Goal: Navigation & Orientation: Find specific page/section

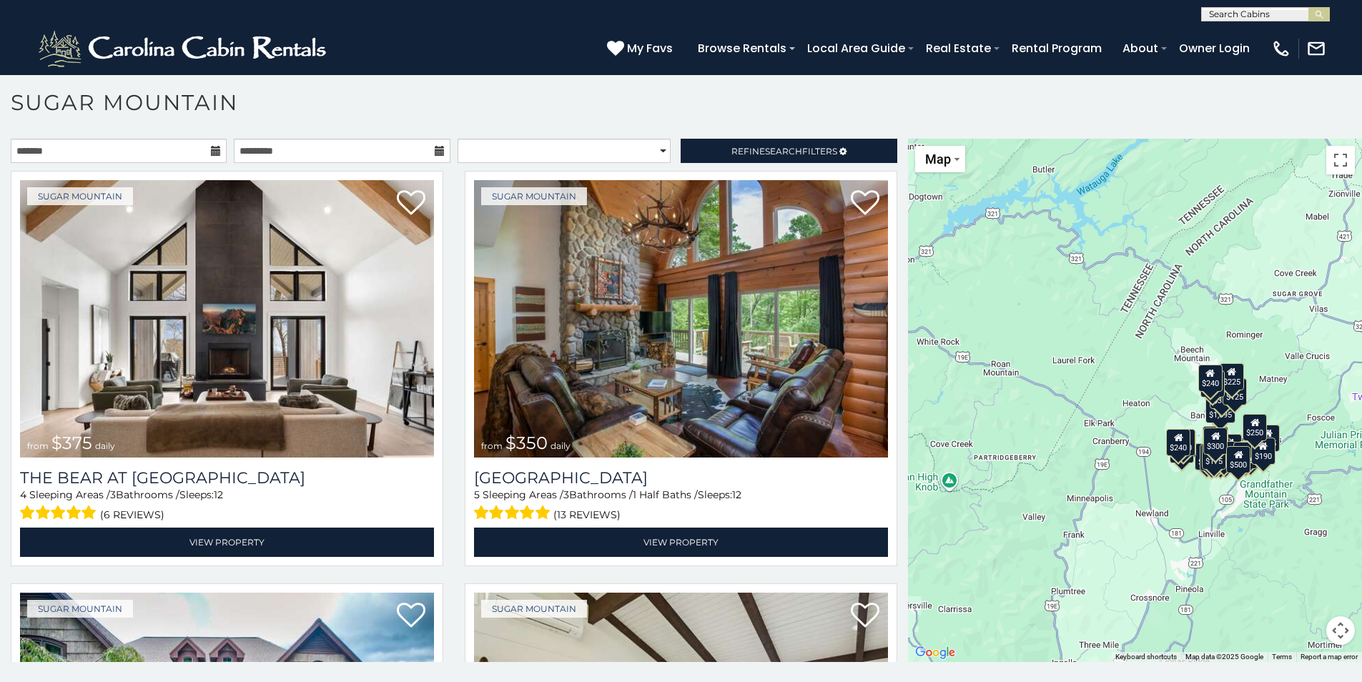
scroll to position [8, 0]
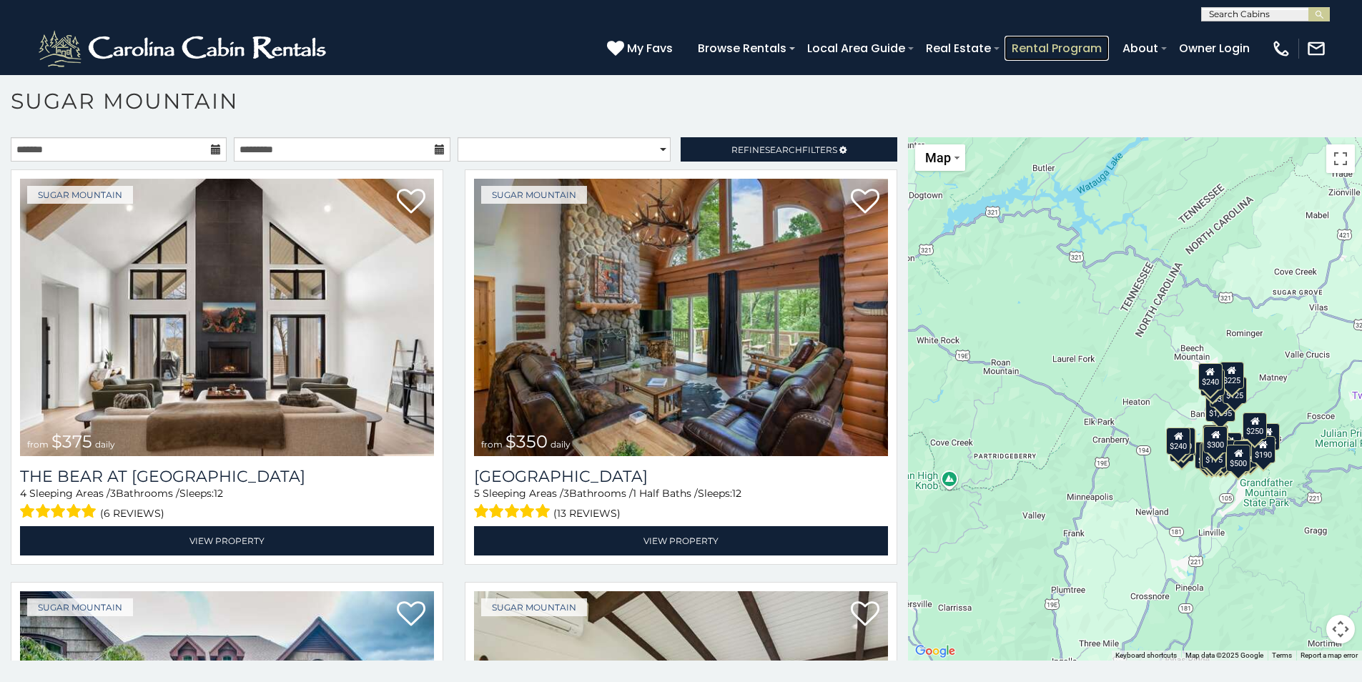
click at [1026, 49] on link "Rental Program" at bounding box center [1057, 48] width 104 height 25
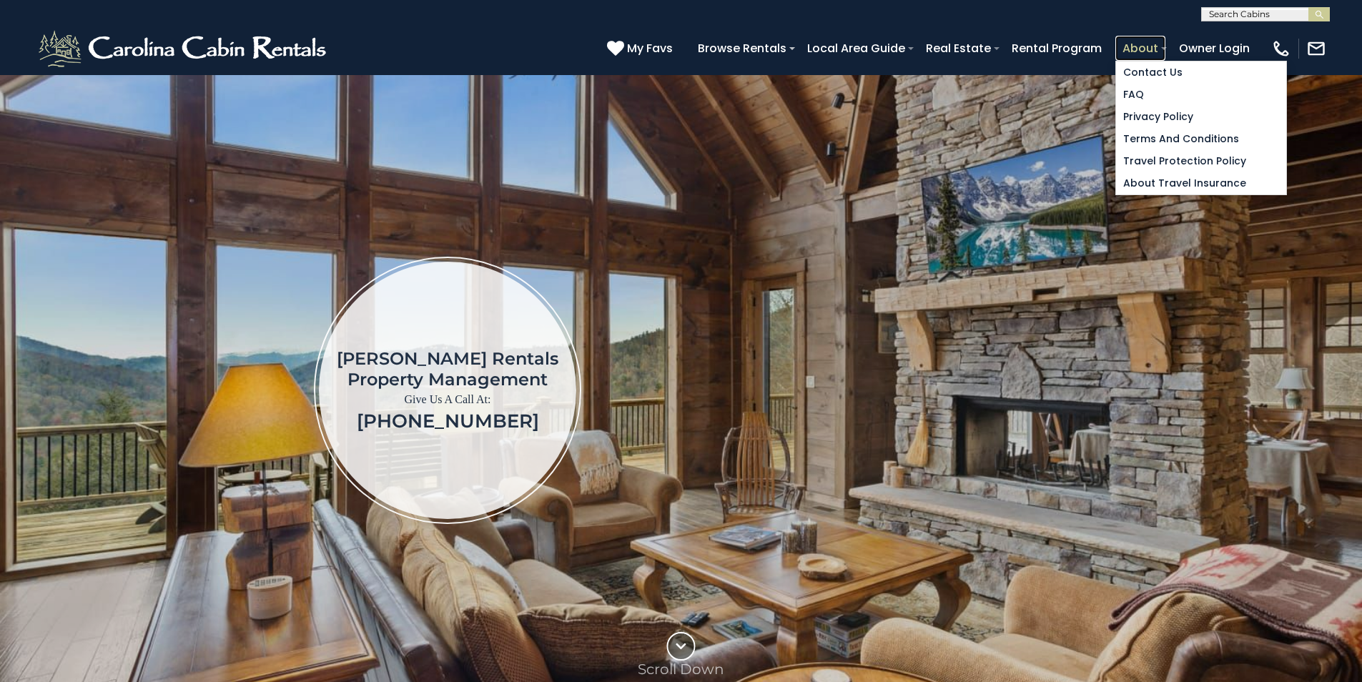
click at [1129, 41] on link "About" at bounding box center [1141, 48] width 50 height 25
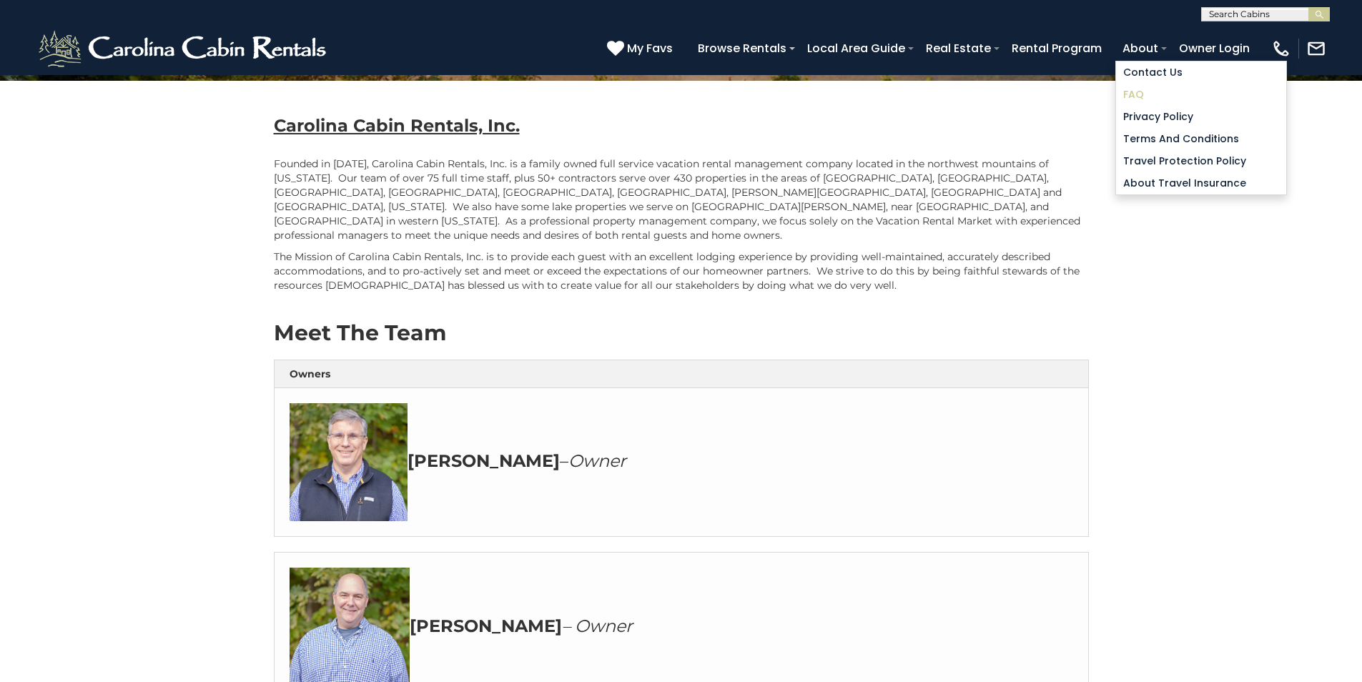
scroll to position [286, 0]
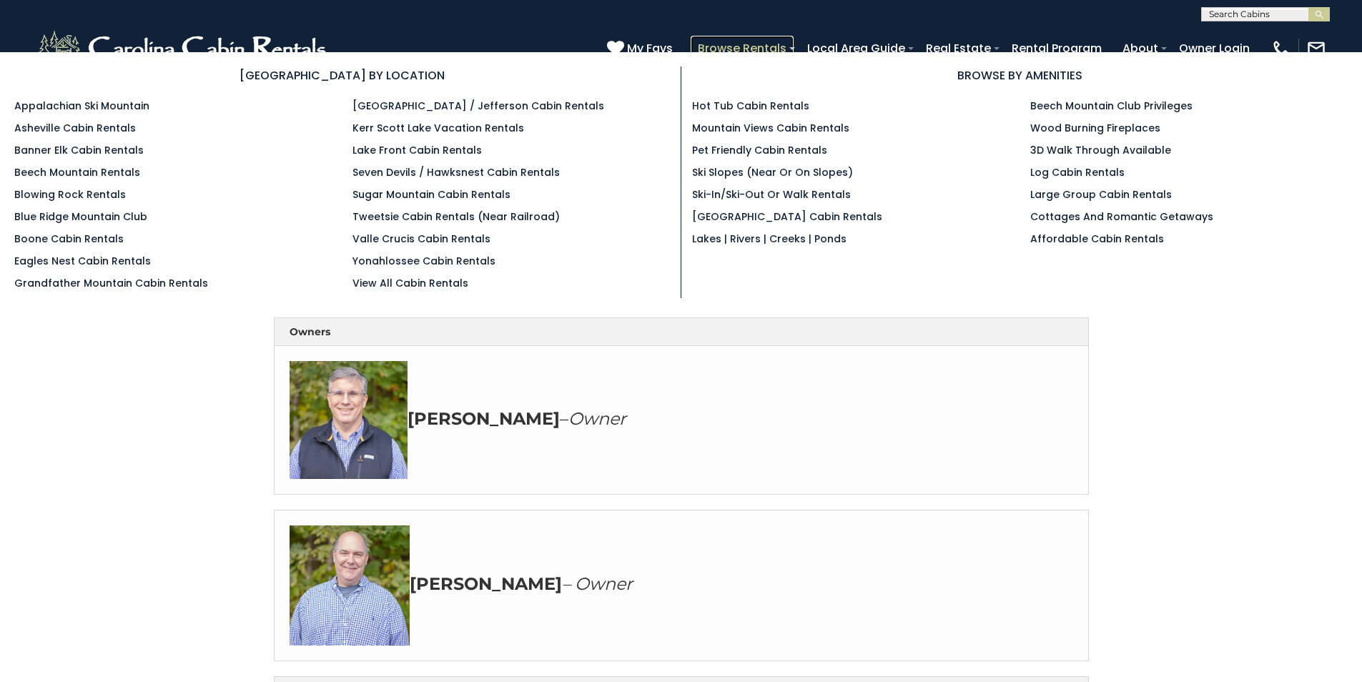
click at [742, 45] on link "Browse Rentals" at bounding box center [742, 48] width 103 height 25
